Goal: Information Seeking & Learning: Learn about a topic

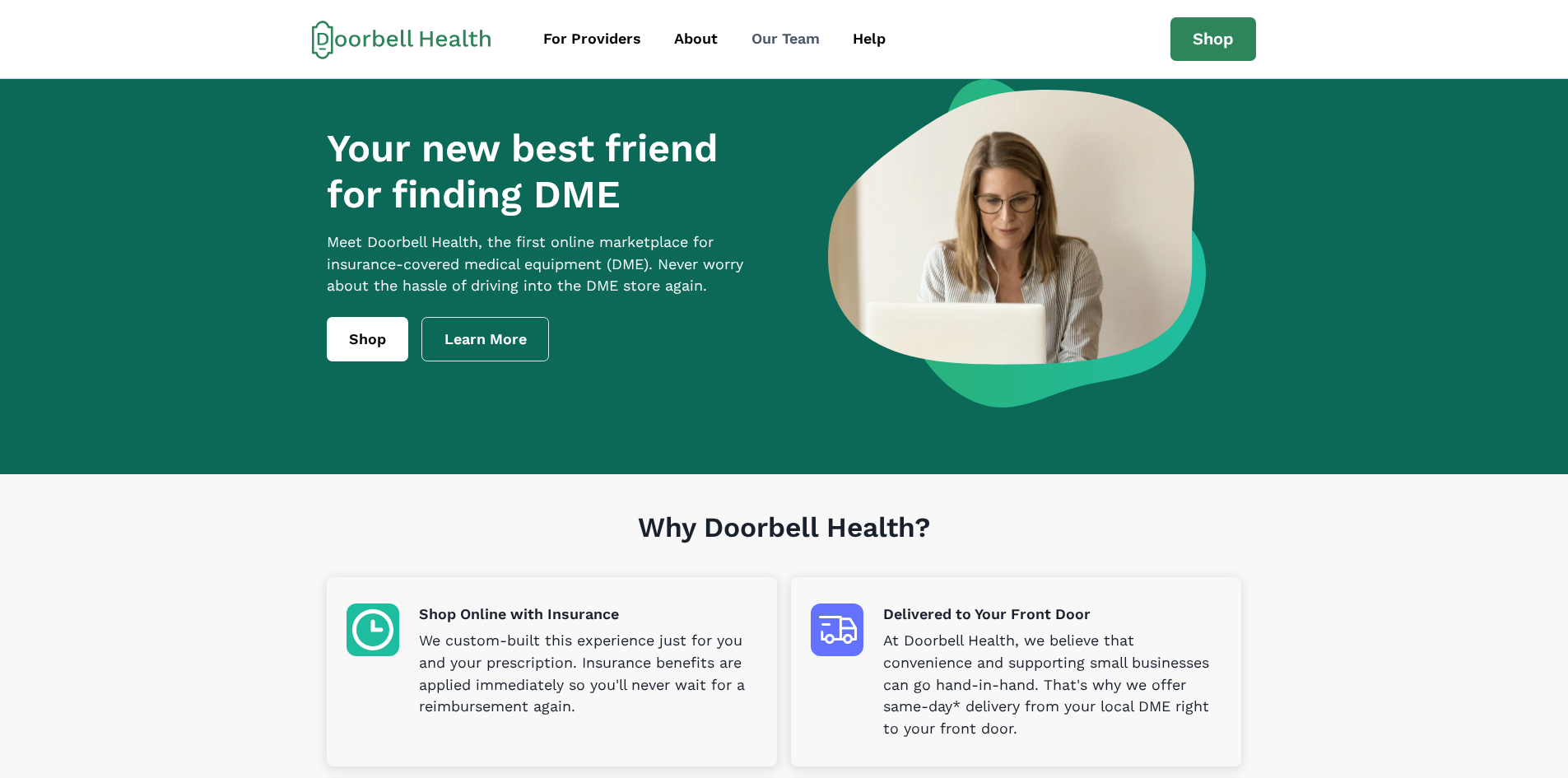
click at [800, 45] on div "Our Team" at bounding box center [785, 39] width 68 height 22
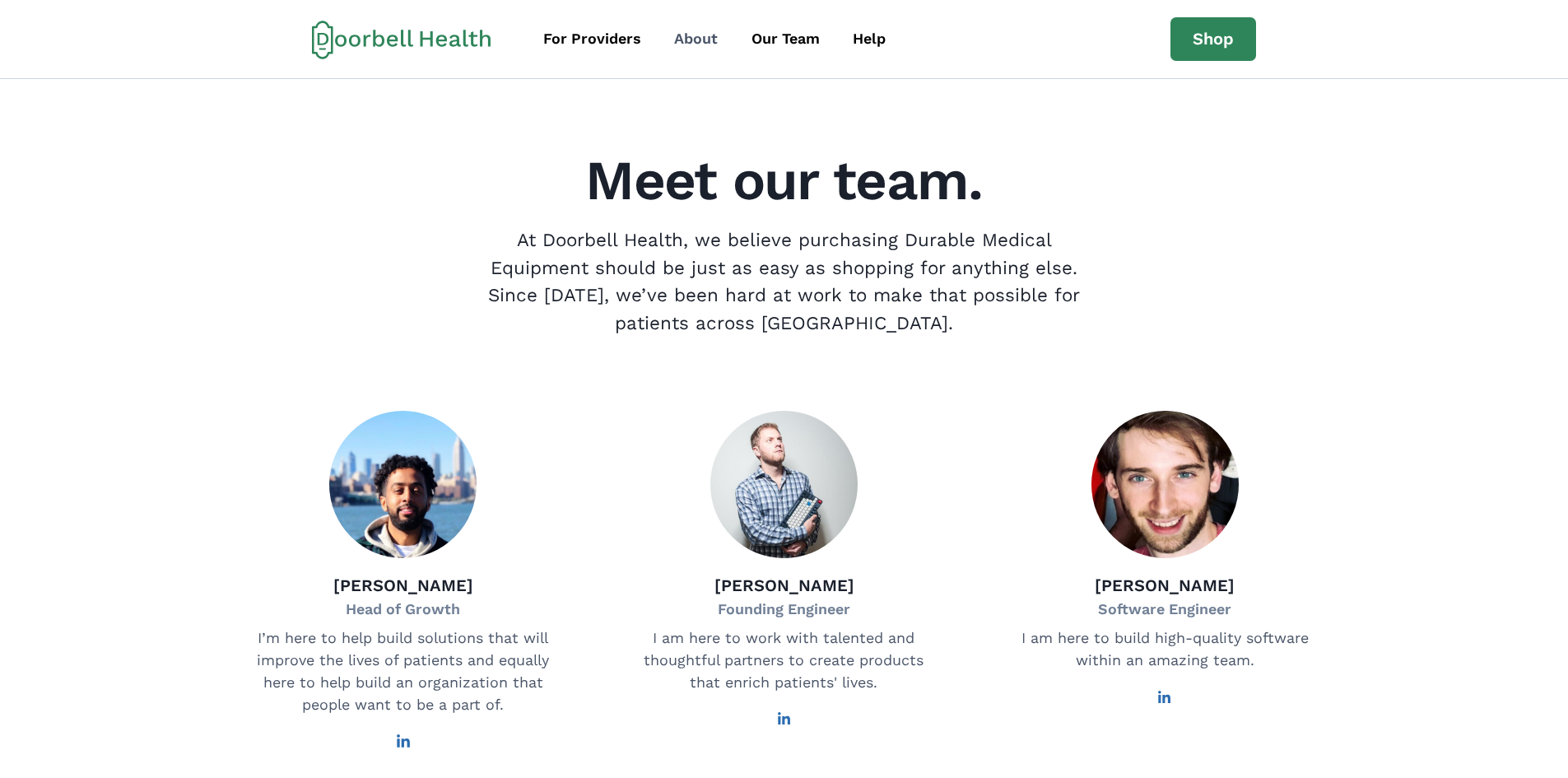
click at [709, 41] on div "About" at bounding box center [695, 39] width 43 height 22
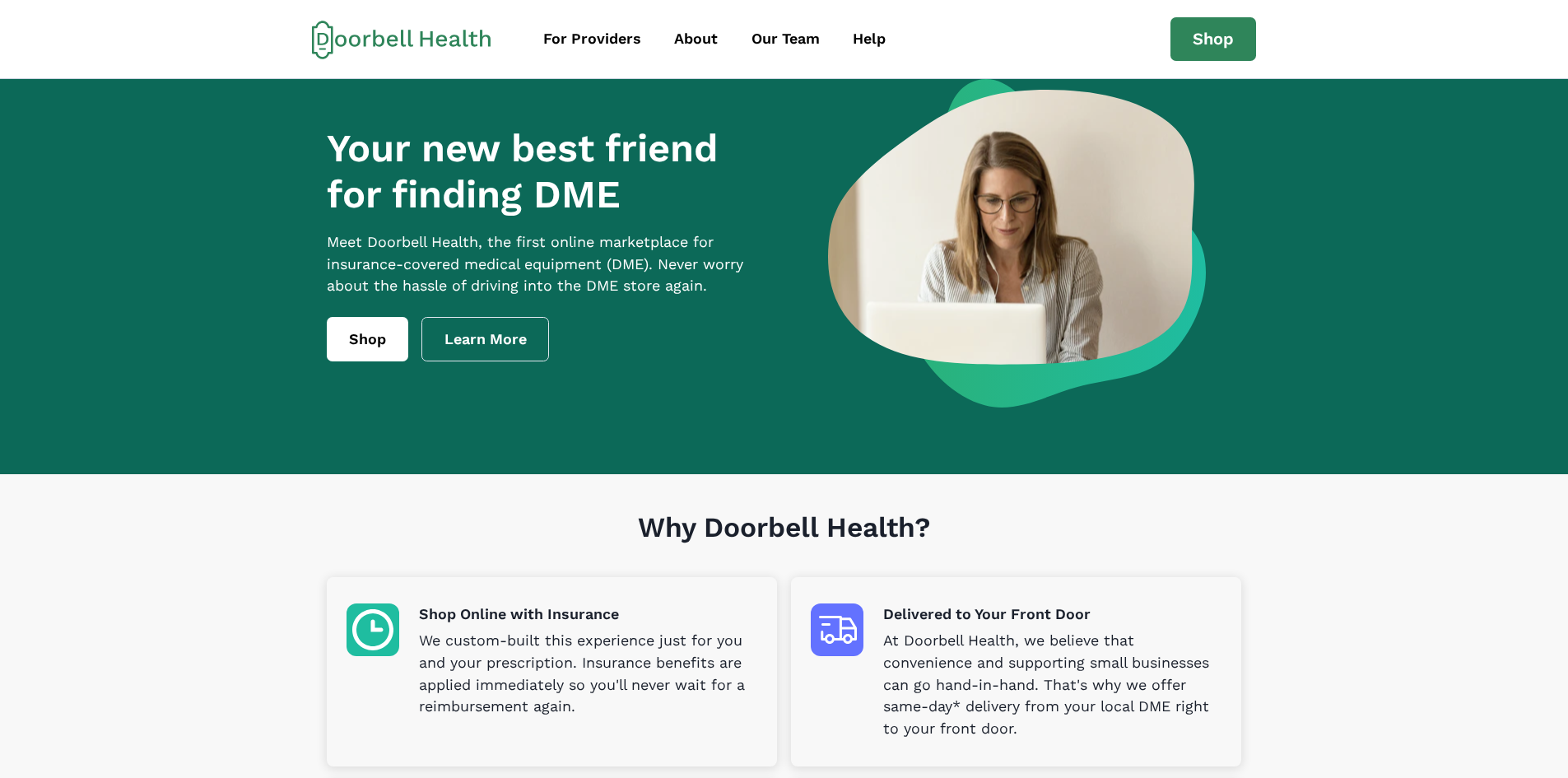
click at [443, 39] on icon at bounding box center [401, 39] width 180 height 40
click at [579, 35] on div "For Providers" at bounding box center [592, 39] width 98 height 22
